Goal: Task Accomplishment & Management: Manage account settings

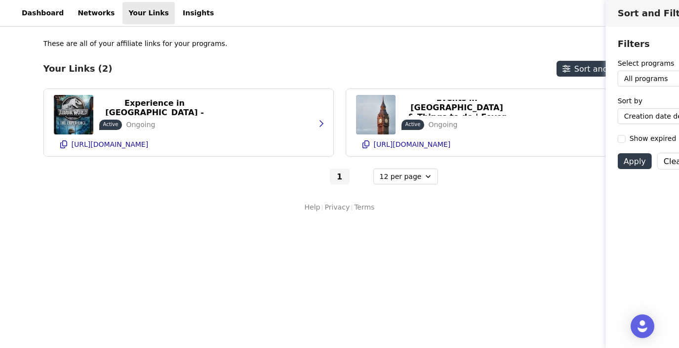
select select "12"
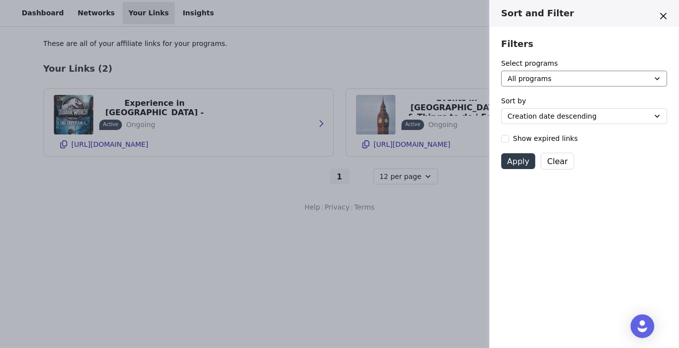
click at [513, 81] on select "All programs [London] Fever Ambassador Program" at bounding box center [584, 79] width 166 height 16
select select "561bd0aa-87df-476d-a859-5f020f7025f1"
click at [501, 71] on select "All programs [London] Fever Ambassador Program" at bounding box center [584, 79] width 166 height 16
click at [442, 195] on div "Sort and Filter Filters Select programs All programs [London] Fever Ambassador …" at bounding box center [339, 174] width 679 height 348
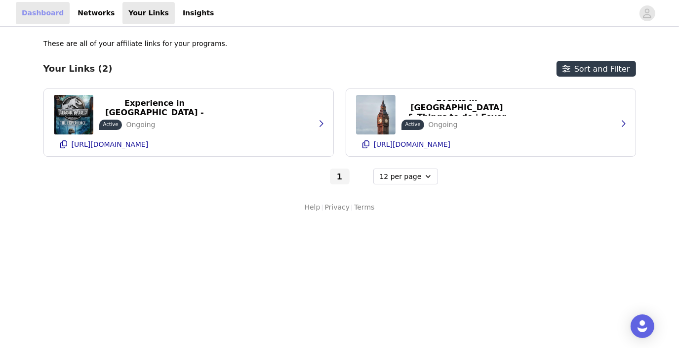
click at [44, 15] on link "Dashboard" at bounding box center [43, 13] width 54 height 22
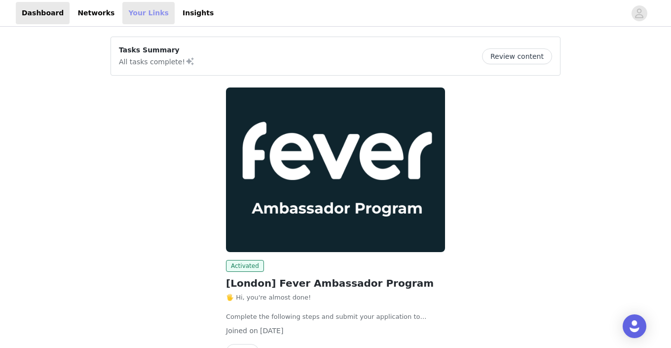
click at [124, 9] on link "Your Links" at bounding box center [148, 13] width 52 height 22
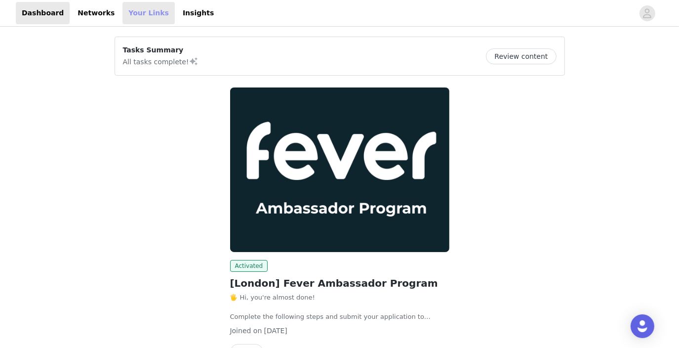
select select "12"
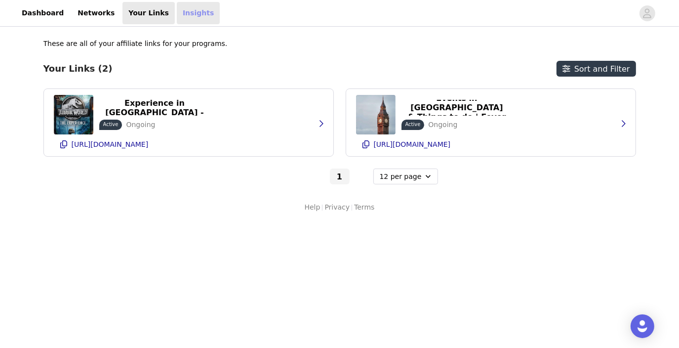
click at [177, 12] on link "Insights" at bounding box center [198, 13] width 43 height 22
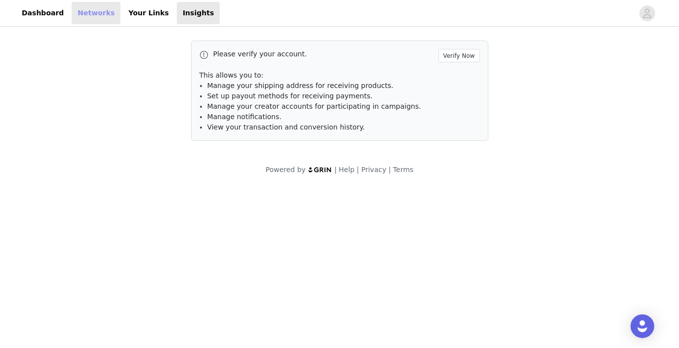
click at [89, 13] on link "Networks" at bounding box center [96, 13] width 49 height 22
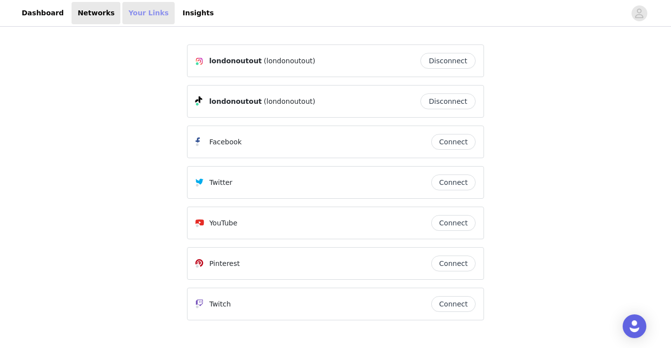
click at [122, 8] on link "Your Links" at bounding box center [148, 13] width 52 height 22
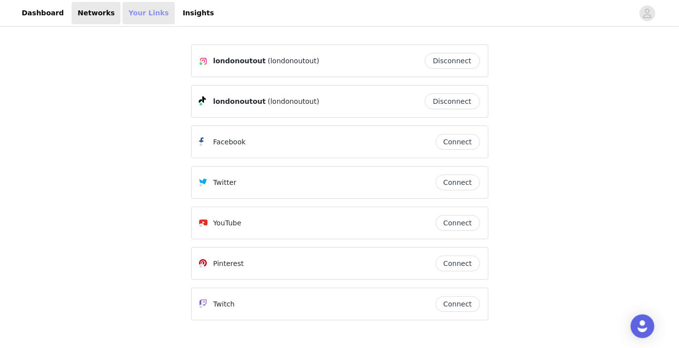
select select "12"
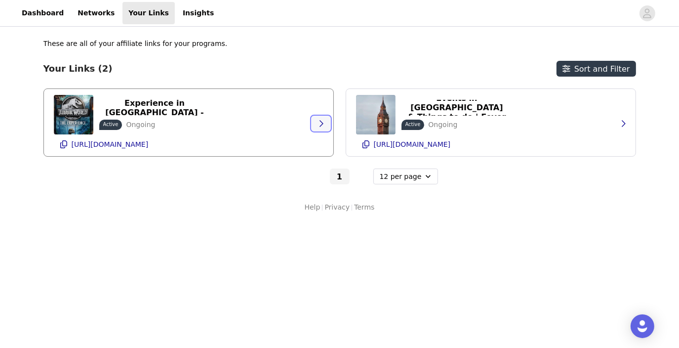
click at [318, 124] on icon "button" at bounding box center [321, 123] width 8 height 8
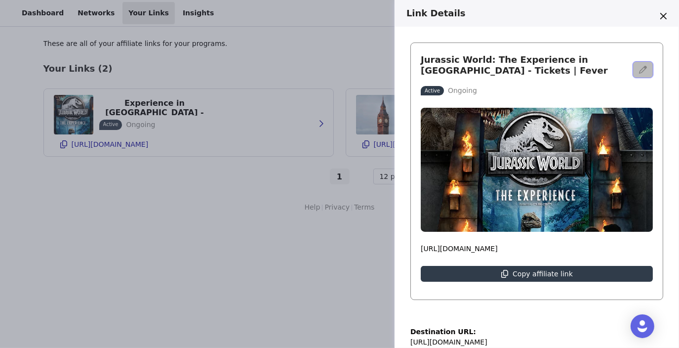
click at [639, 68] on icon "button" at bounding box center [643, 70] width 8 height 8
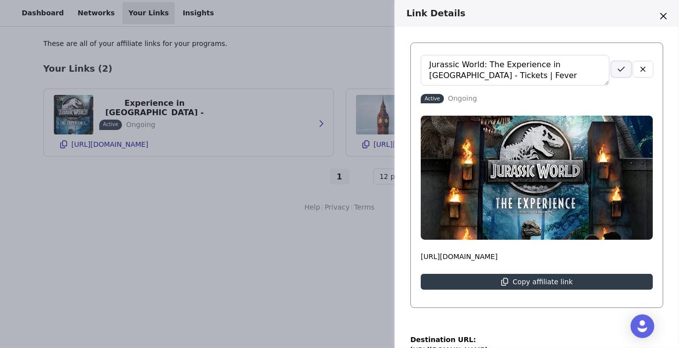
click at [619, 70] on button "button" at bounding box center [621, 69] width 20 height 16
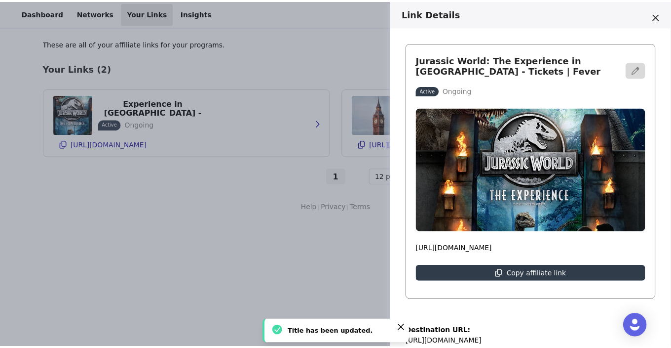
scroll to position [168, 0]
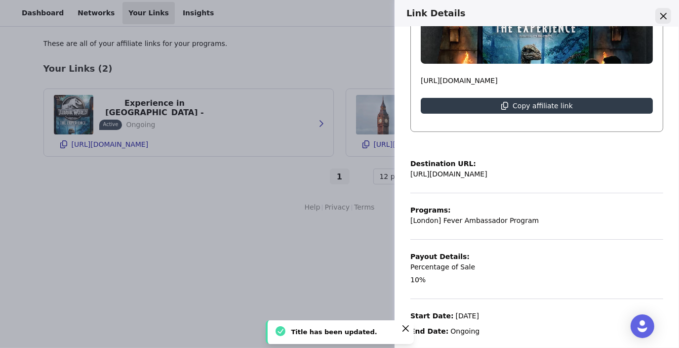
click at [666, 11] on button "Close" at bounding box center [663, 16] width 16 height 16
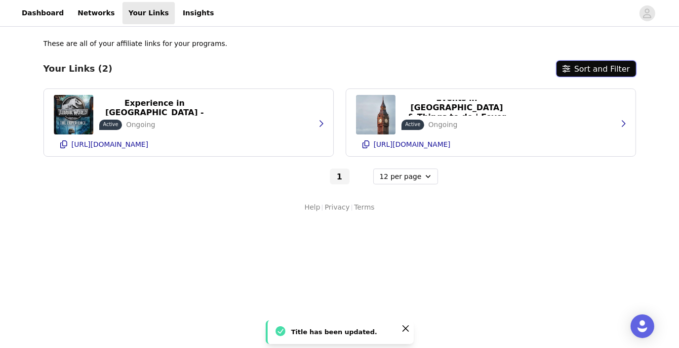
click at [598, 65] on button "Sort and Filter" at bounding box center [595, 69] width 79 height 16
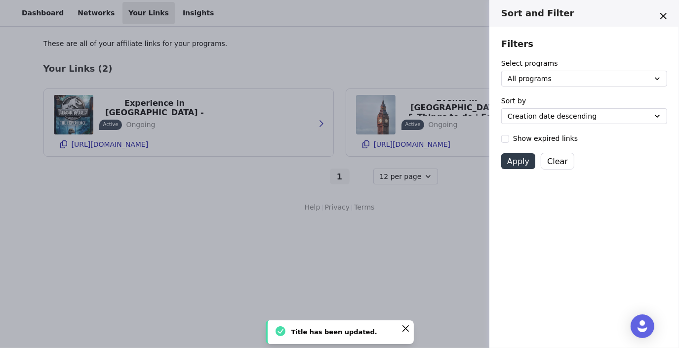
click at [464, 46] on div "Sort and Filter Filters Select programs All programs [London] Fever Ambassador …" at bounding box center [339, 174] width 679 height 348
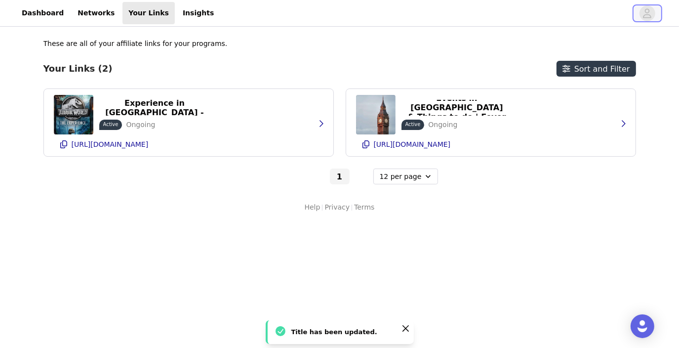
click at [652, 10] on span "button" at bounding box center [647, 13] width 16 height 16
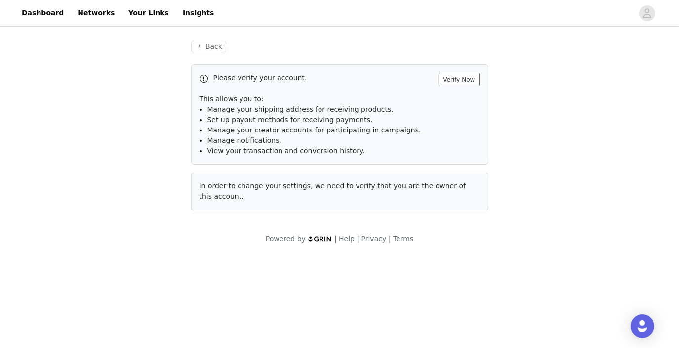
click at [451, 73] on button "Verify Now" at bounding box center [458, 79] width 41 height 13
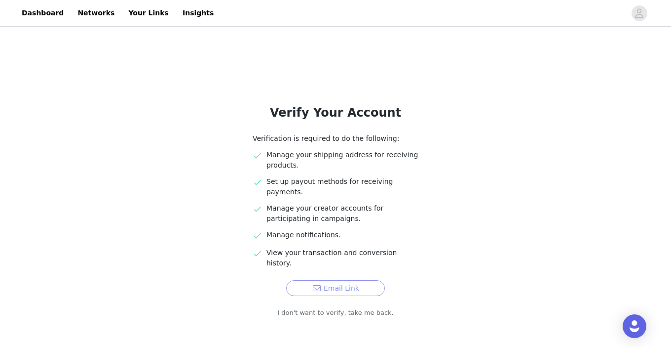
click at [310, 280] on button "Email Link" at bounding box center [335, 288] width 99 height 16
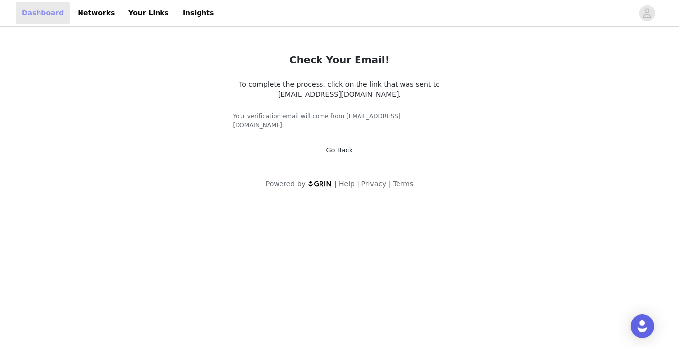
click at [24, 20] on link "Dashboard" at bounding box center [43, 13] width 54 height 22
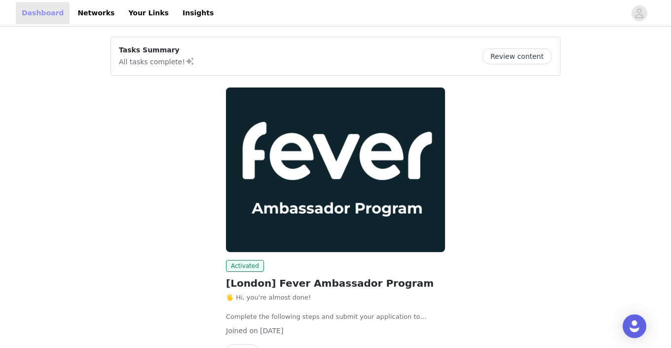
scroll to position [61, 0]
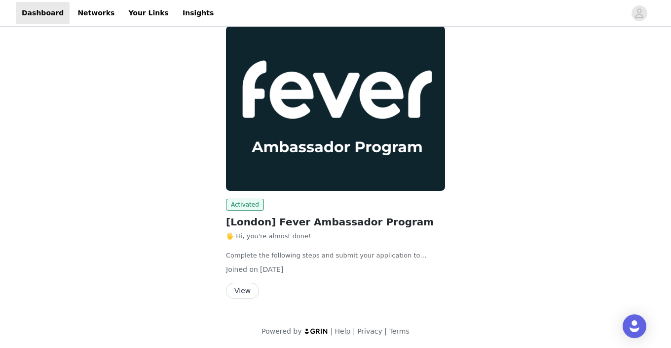
click at [244, 292] on button "View" at bounding box center [242, 290] width 33 height 16
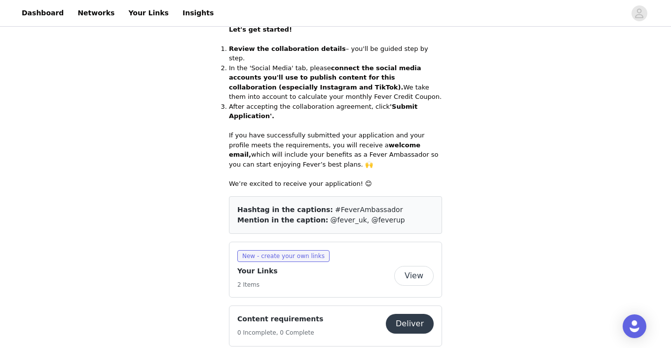
scroll to position [388, 0]
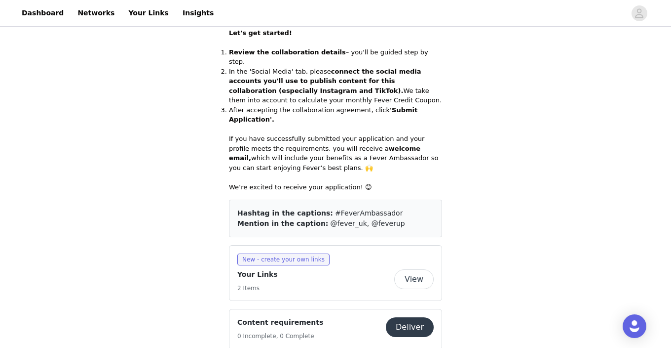
drag, startPoint x: 293, startPoint y: 72, endPoint x: 313, endPoint y: 96, distance: 31.2
click at [313, 96] on div "🖐️ Hi, you're almost done! Complete the following steps and submit your applica…" at bounding box center [335, 51] width 213 height 279
drag, startPoint x: 313, startPoint y: 96, endPoint x: 258, endPoint y: 95, distance: 55.3
click at [258, 124] on p at bounding box center [335, 129] width 213 height 10
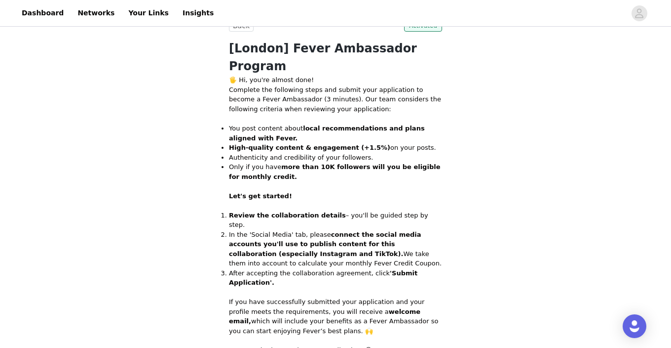
scroll to position [224, 0]
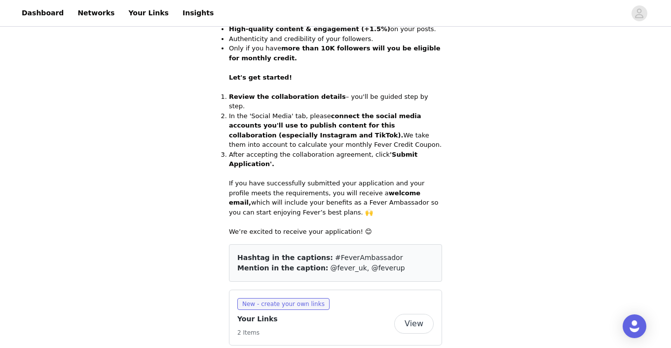
scroll to position [396, 0]
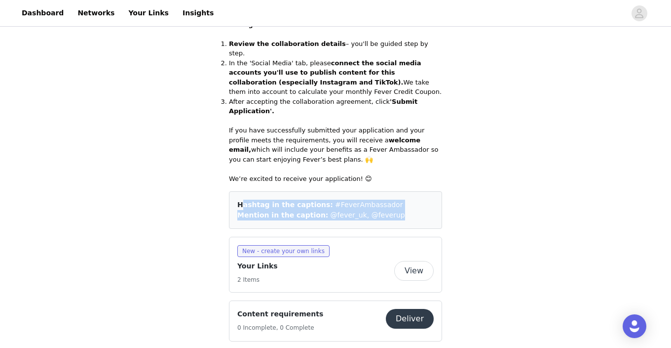
drag, startPoint x: 238, startPoint y: 163, endPoint x: 393, endPoint y: 178, distance: 155.7
click at [393, 191] on div "Hashtag in the captions: #FeverAmbassador Mention in the caption: @fever_uk, @f…" at bounding box center [335, 210] width 213 height 38
copy div "Hashtag in the captions: #FeverAmbassador Mention in the caption: @fever_uk, @f…"
click at [126, 167] on div "Save Proposal as PDF Back Activated [London] Fever Ambassador Program 🖐️ Hi, yo…" at bounding box center [335, 283] width 671 height 1300
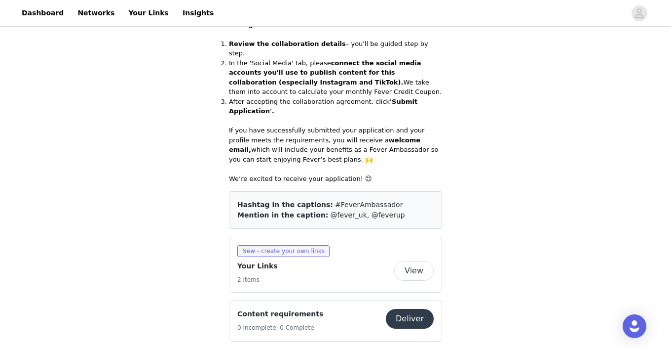
drag, startPoint x: 670, startPoint y: 123, endPoint x: 673, endPoint y: 145, distance: 21.4
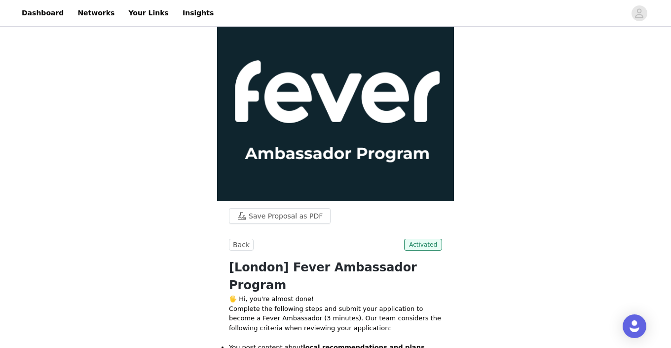
scroll to position [0, 0]
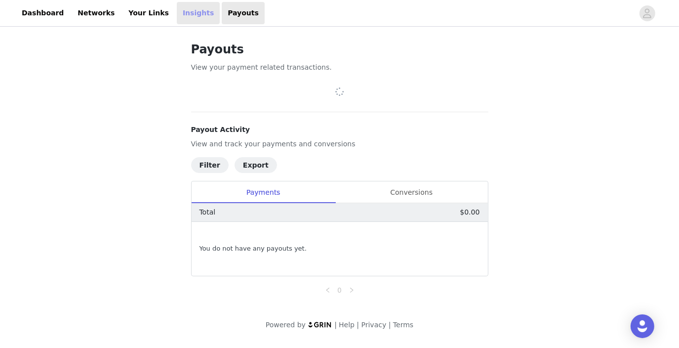
click at [177, 14] on link "Insights" at bounding box center [198, 13] width 43 height 22
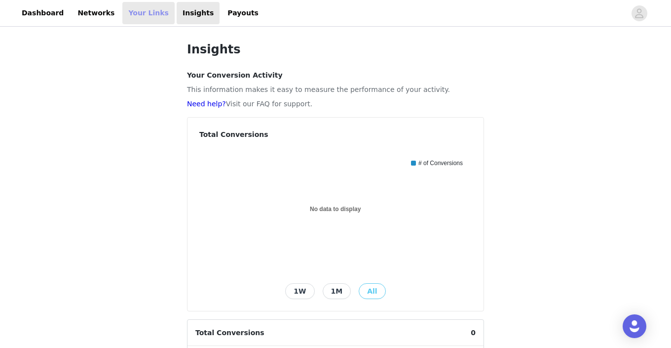
click at [129, 6] on link "Your Links" at bounding box center [148, 13] width 52 height 22
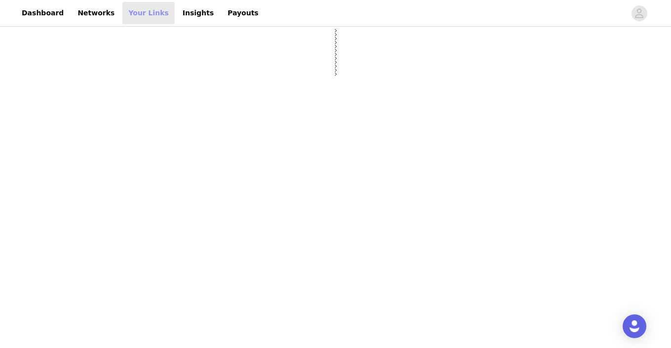
select select "12"
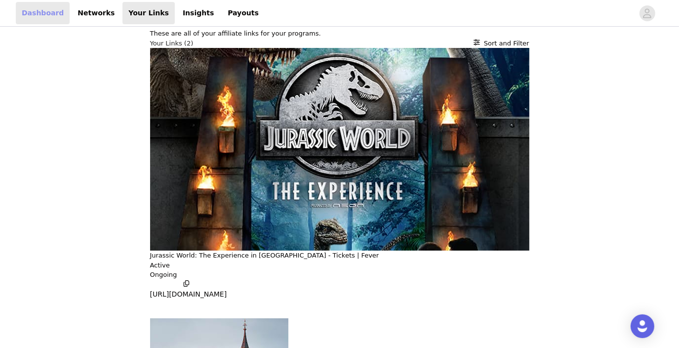
click at [39, 16] on link "Dashboard" at bounding box center [43, 13] width 54 height 22
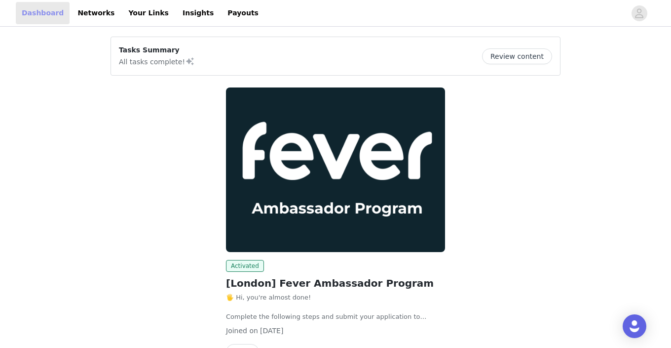
scroll to position [61, 0]
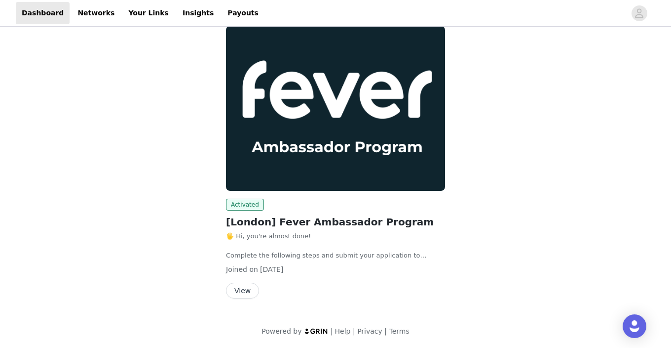
click at [245, 288] on button "View" at bounding box center [242, 290] width 33 height 16
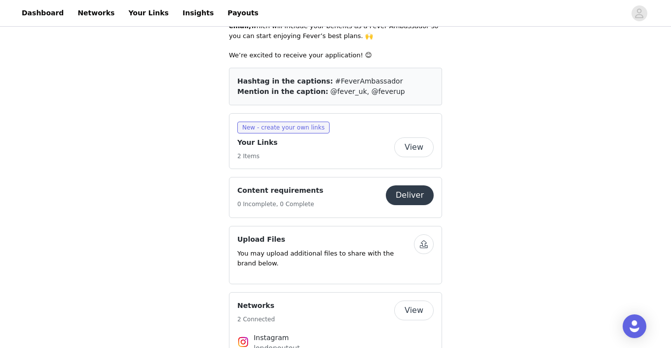
scroll to position [545, 0]
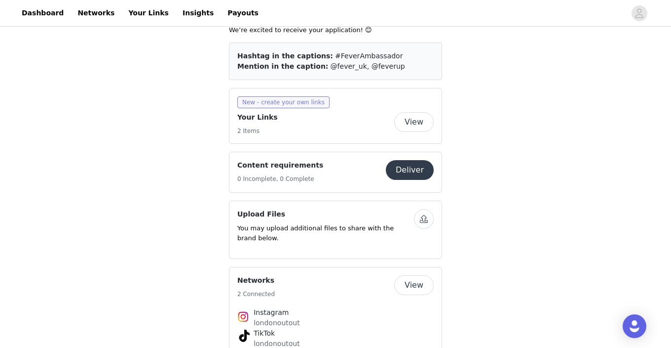
click at [283, 96] on span "New - create your own links" at bounding box center [283, 102] width 92 height 12
click at [284, 96] on span "New - create your own links" at bounding box center [283, 102] width 92 height 12
click at [406, 112] on button "View" at bounding box center [413, 122] width 39 height 20
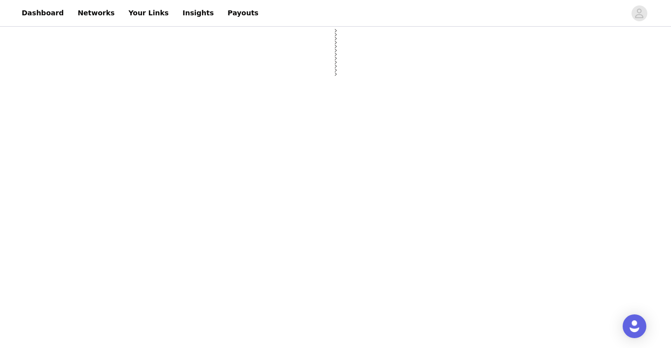
select select "12"
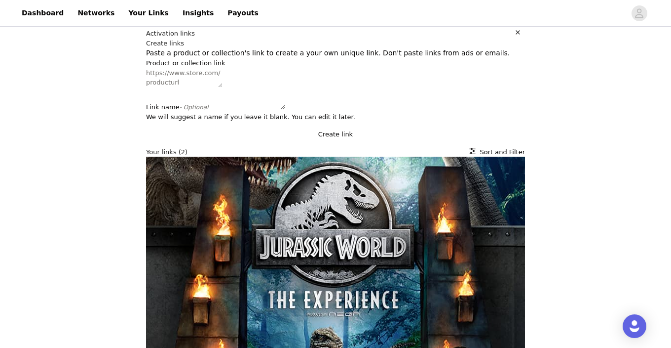
click at [146, 87] on textarea "Product or collection link" at bounding box center [184, 77] width 77 height 19
click at [209, 109] on textarea "Link name - Optional" at bounding box center [247, 99] width 77 height 19
click at [146, 87] on textarea "Product or collection link" at bounding box center [184, 77] width 77 height 19
